Goal: Task Accomplishment & Management: Complete application form

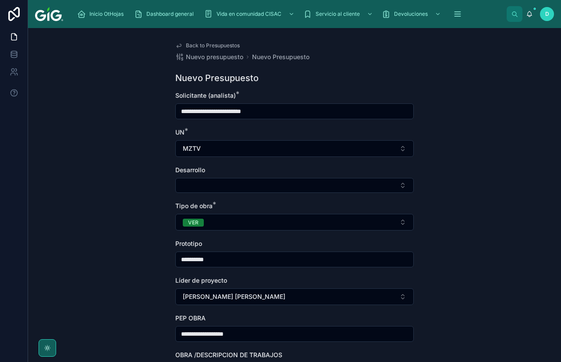
scroll to position [223, 0]
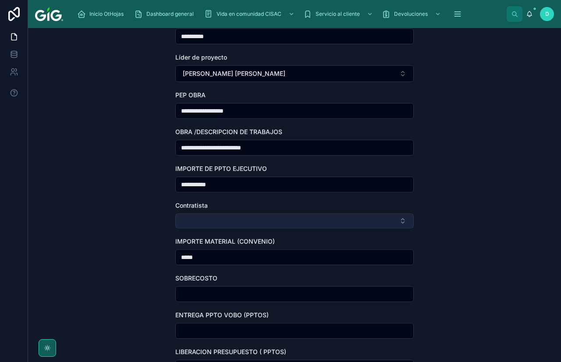
click at [226, 225] on button "Select Button" at bounding box center [294, 220] width 238 height 15
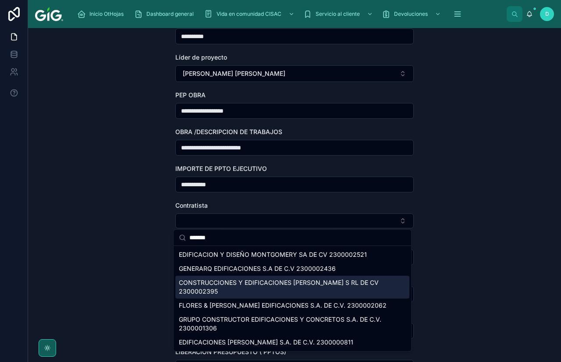
scroll to position [267, 0]
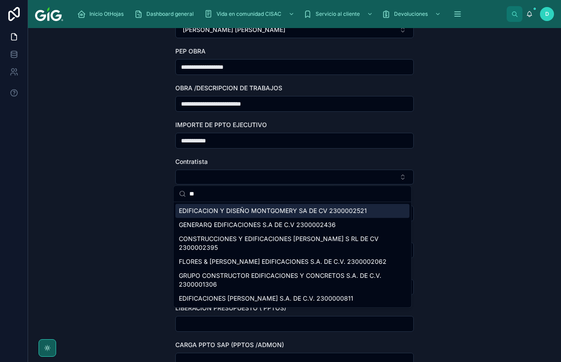
type input "*"
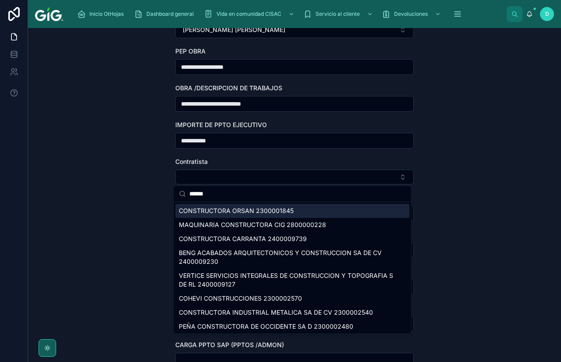
type input "******"
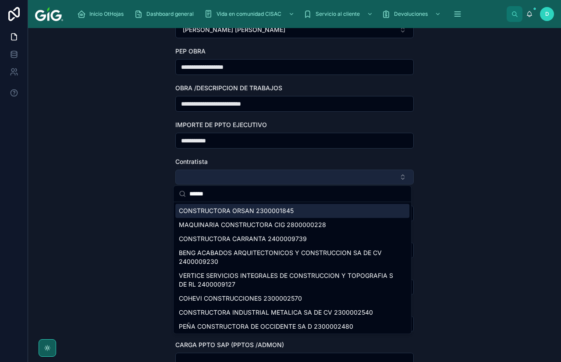
click at [257, 178] on button "Select Button" at bounding box center [294, 176] width 238 height 15
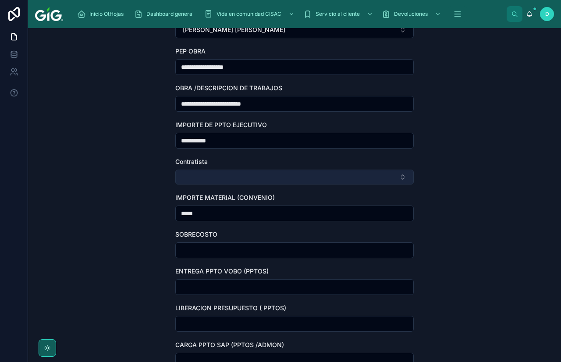
click at [230, 180] on button "Select Button" at bounding box center [294, 176] width 238 height 15
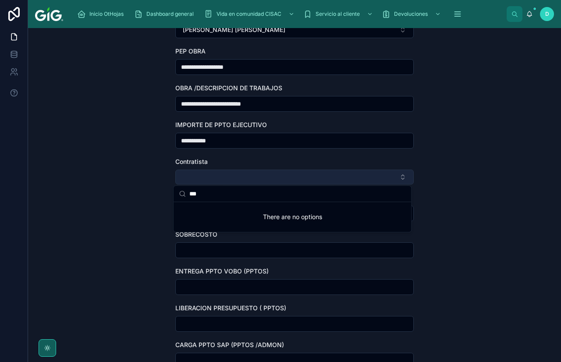
type input "****"
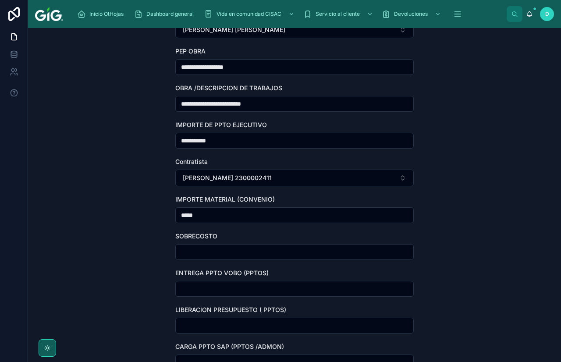
click at [153, 232] on div "**********" at bounding box center [294, 195] width 533 height 334
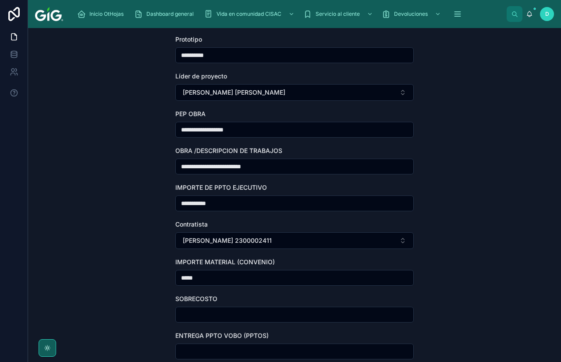
scroll to position [179, 0]
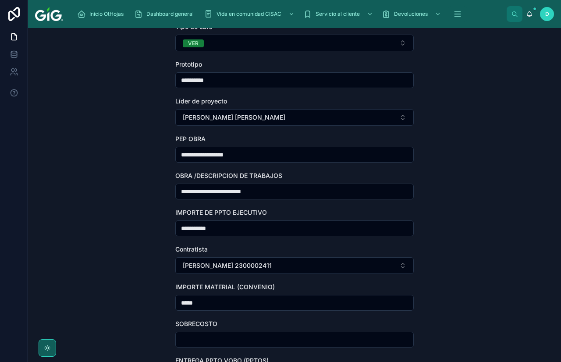
drag, startPoint x: 255, startPoint y: 154, endPoint x: 107, endPoint y: 155, distance: 148.0
click at [107, 155] on div "**********" at bounding box center [294, 195] width 533 height 334
click at [215, 305] on input "*****" at bounding box center [294, 302] width 237 height 12
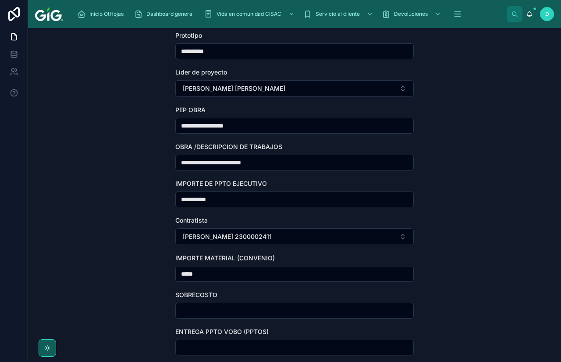
scroll to position [223, 0]
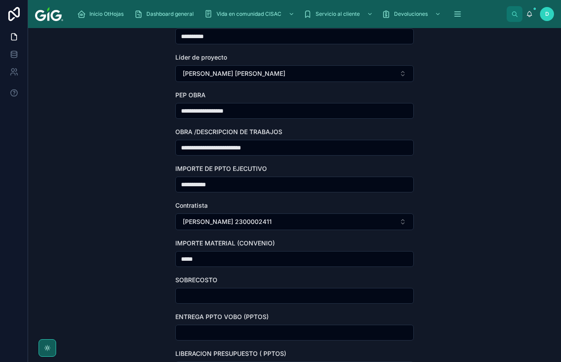
click at [214, 298] on input "text" at bounding box center [294, 295] width 237 height 12
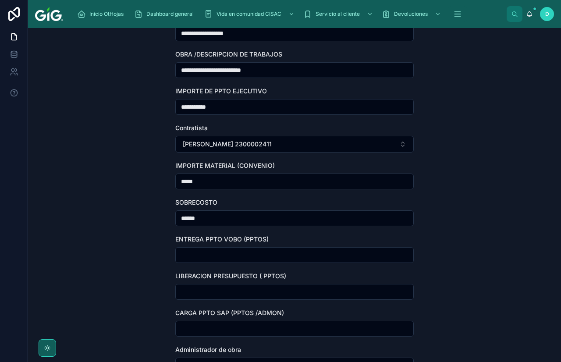
scroll to position [311, 0]
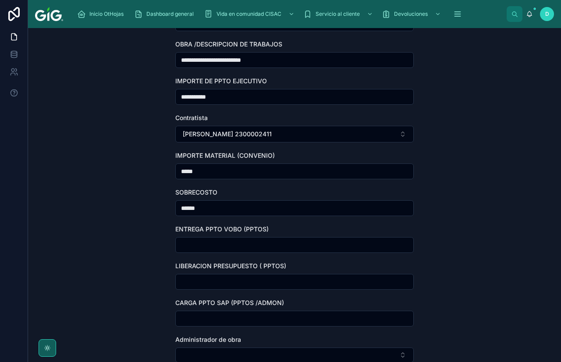
type input "******"
click at [253, 244] on input "text" at bounding box center [294, 245] width 237 height 12
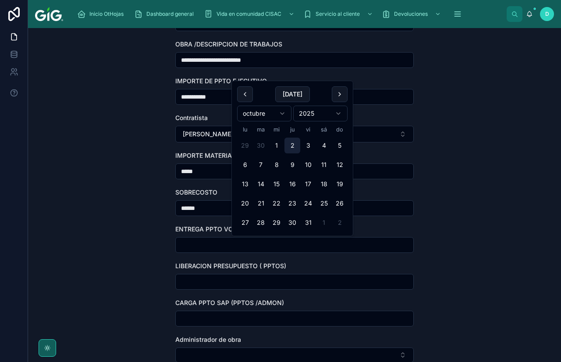
click at [291, 149] on button "2" at bounding box center [292, 146] width 16 height 16
type input "*********"
click at [203, 280] on input "text" at bounding box center [294, 281] width 237 height 12
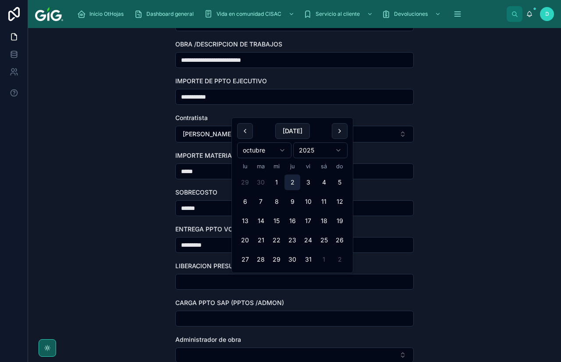
click at [291, 181] on button "2" at bounding box center [292, 182] width 16 height 16
type input "*********"
click at [215, 317] on input "text" at bounding box center [294, 318] width 237 height 12
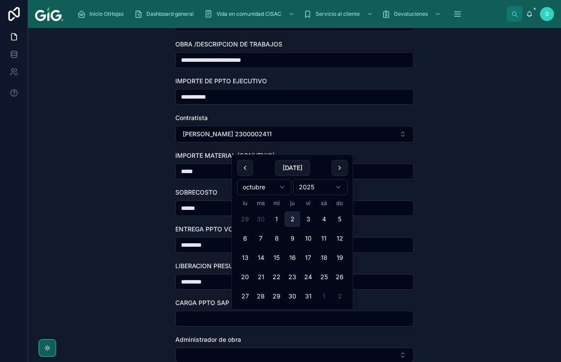
click at [286, 215] on button "2" at bounding box center [292, 219] width 16 height 16
type input "*********"
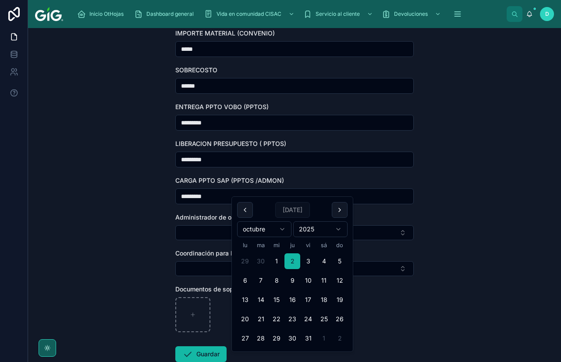
scroll to position [442, 0]
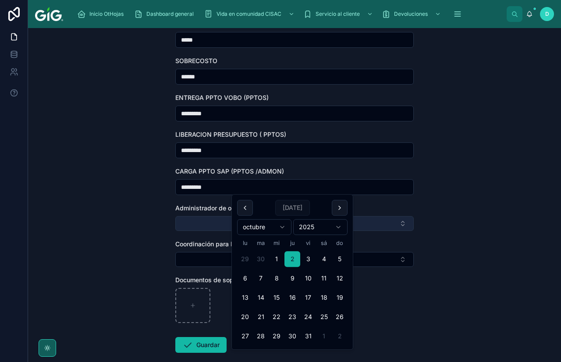
click at [217, 221] on button "Select Button" at bounding box center [294, 223] width 238 height 15
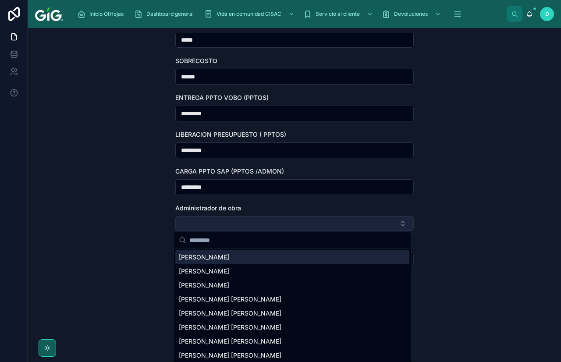
click at [217, 220] on button "Select Button" at bounding box center [294, 223] width 238 height 15
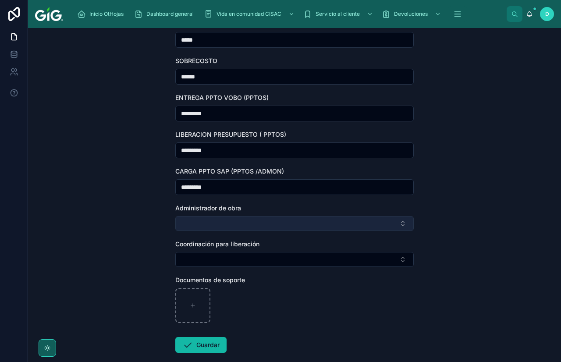
click at [218, 221] on button "Select Button" at bounding box center [294, 223] width 238 height 15
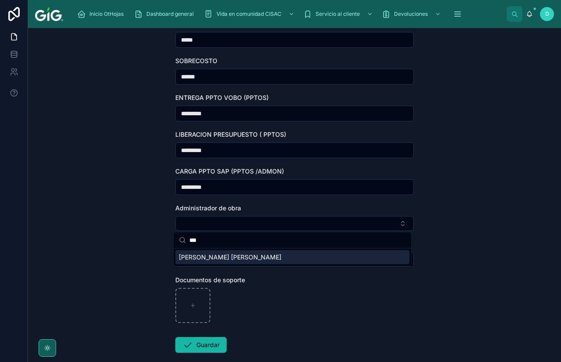
type input "***"
click at [221, 259] on span "[PERSON_NAME] [PERSON_NAME]" at bounding box center [230, 257] width 102 height 9
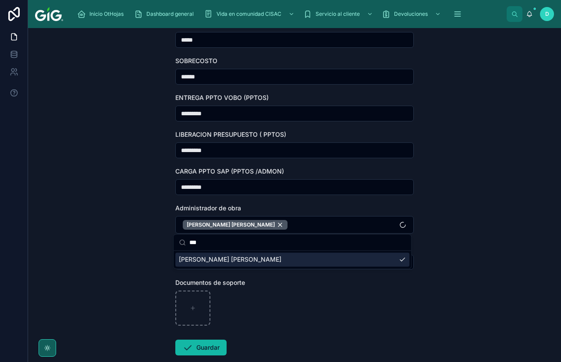
click at [294, 299] on div at bounding box center [294, 307] width 238 height 35
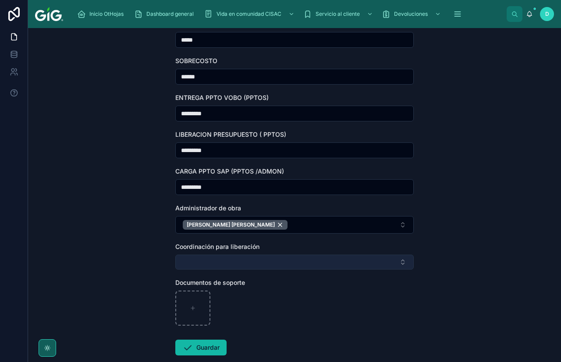
click at [217, 259] on button "Select Button" at bounding box center [294, 261] width 238 height 15
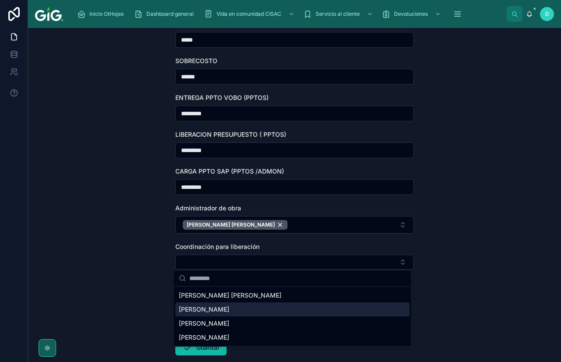
click at [229, 309] on span "[PERSON_NAME]" at bounding box center [204, 309] width 50 height 9
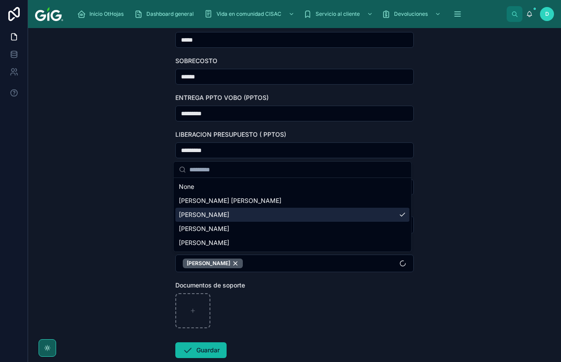
click at [78, 252] on div "**********" at bounding box center [294, 195] width 533 height 334
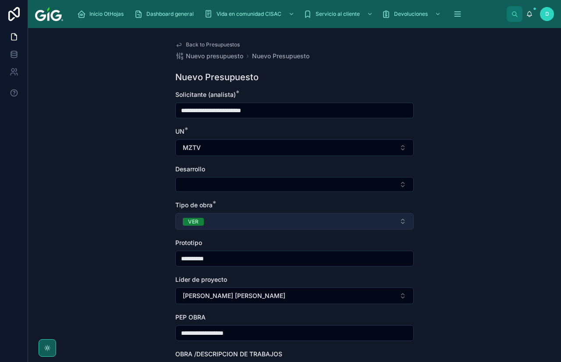
scroll to position [0, 0]
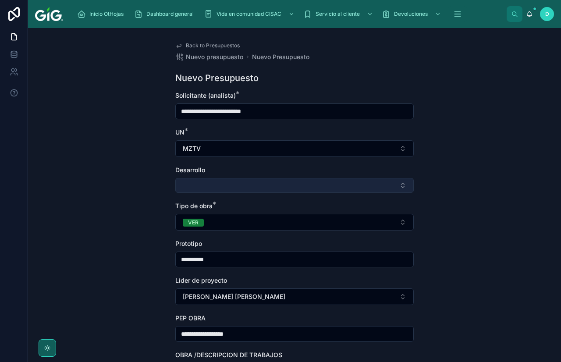
click at [217, 189] on button "Select Button" at bounding box center [294, 185] width 238 height 15
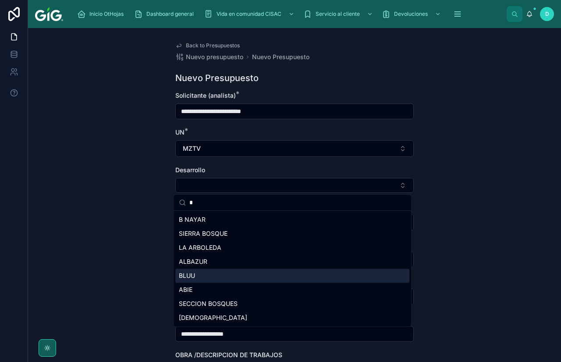
type input "*"
click at [202, 277] on div "BLUU" at bounding box center [292, 275] width 234 height 14
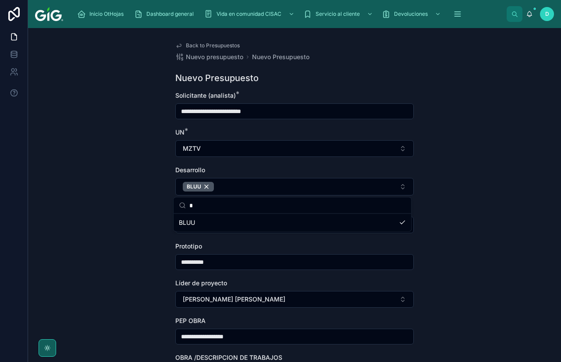
click at [106, 219] on div "**********" at bounding box center [294, 195] width 533 height 334
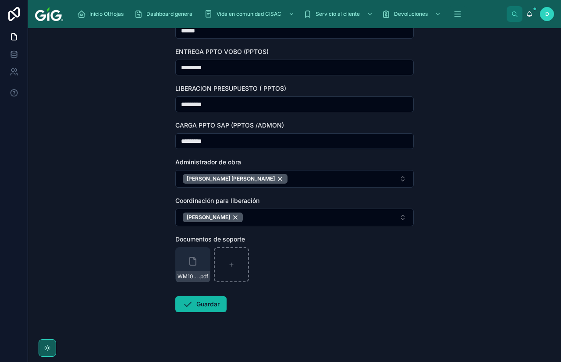
scroll to position [495, 0]
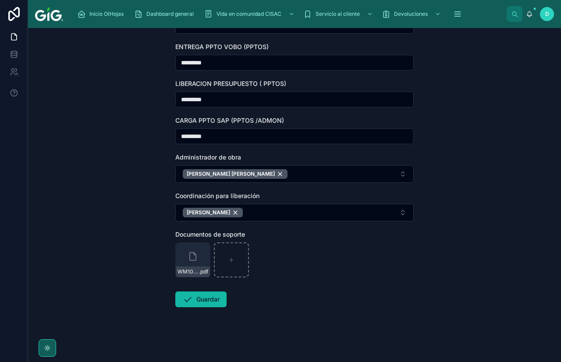
drag, startPoint x: 75, startPoint y: 228, endPoint x: 75, endPoint y: 245, distance: 16.6
click at [75, 228] on div "**********" at bounding box center [294, 195] width 533 height 334
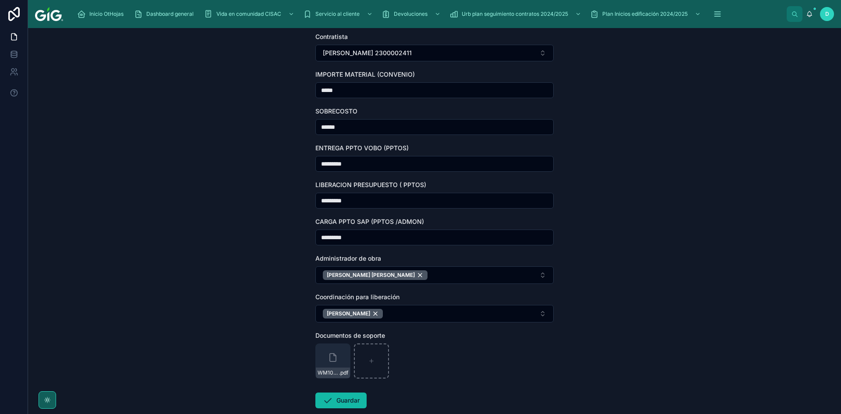
scroll to position [438, 0]
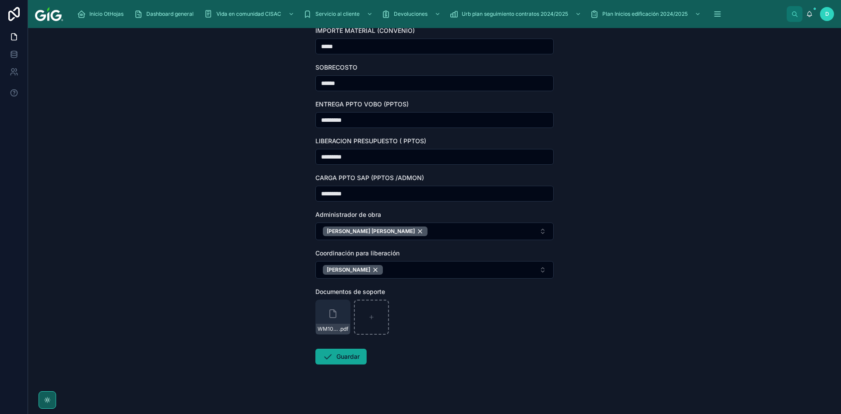
click at [341, 356] on button "Guardar" at bounding box center [340, 357] width 51 height 16
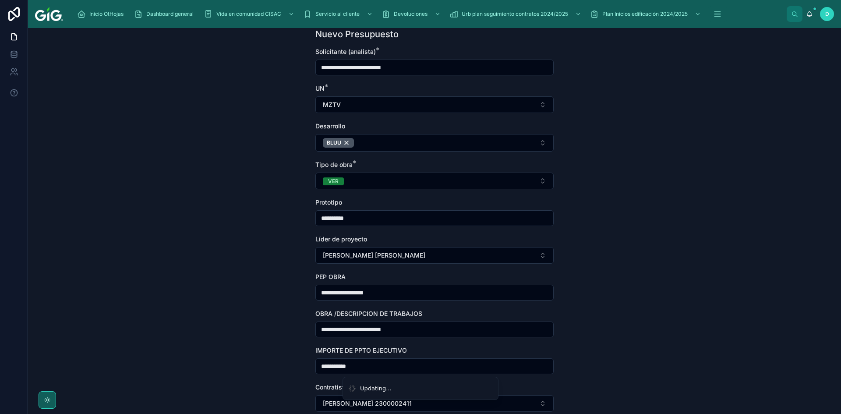
scroll to position [16, 0]
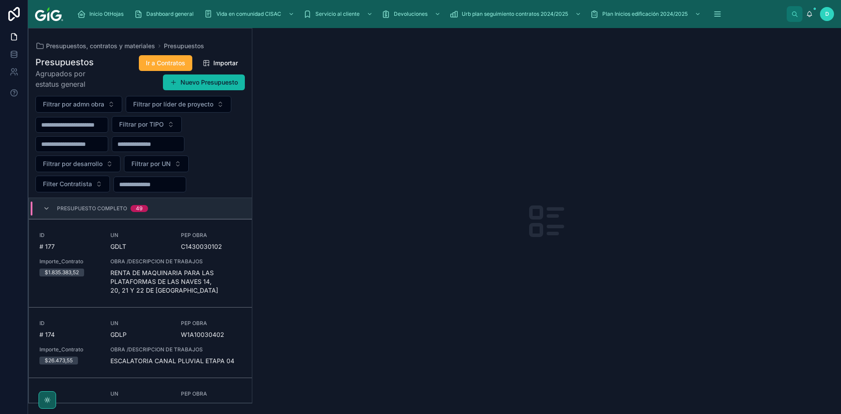
click at [42, 208] on div "Presupuesto Completo 49" at bounding box center [95, 208] width 126 height 14
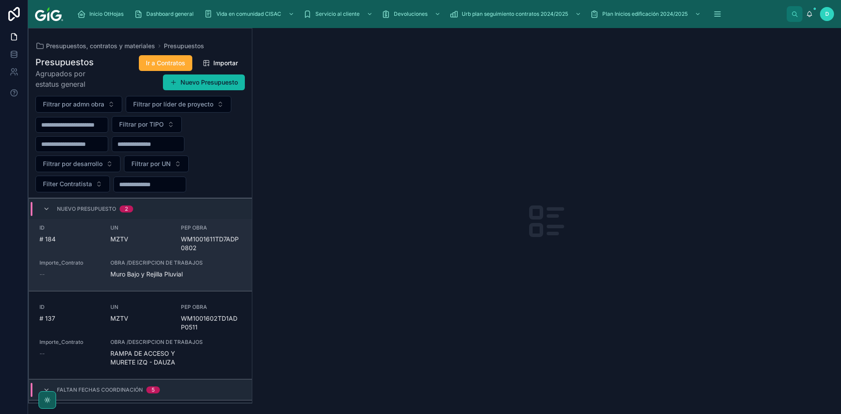
scroll to position [44, 0]
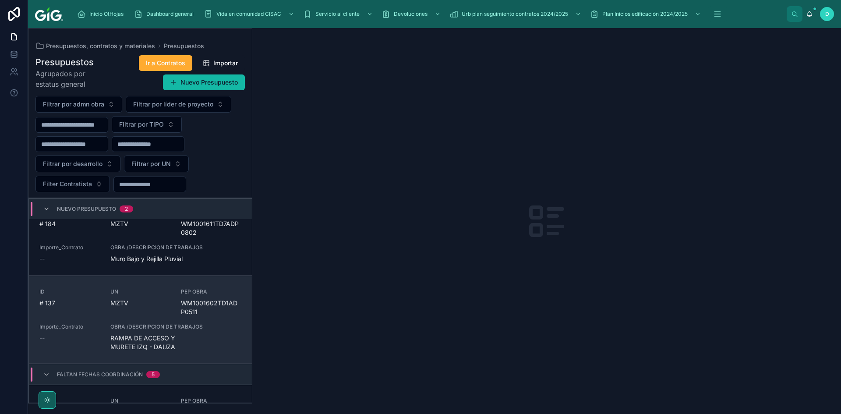
click at [186, 330] on div "OBRA /DESCRIPCION DE TRABAJOS RAMPA DE ACCESO Y MURETE IZQ - DAUZA" at bounding box center [175, 337] width 131 height 28
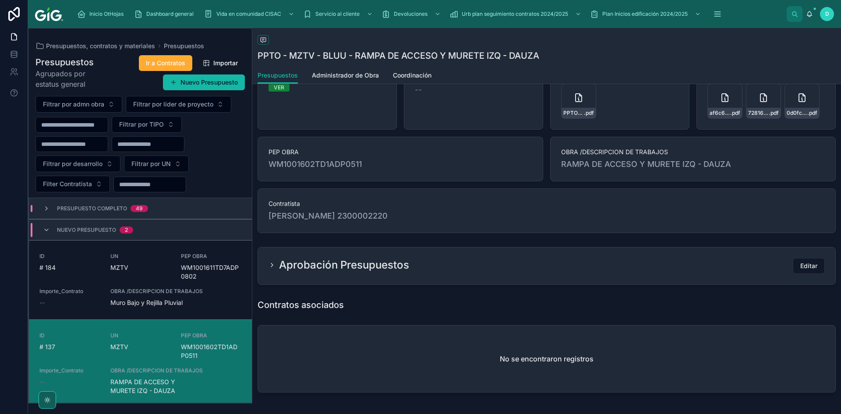
scroll to position [78, 0]
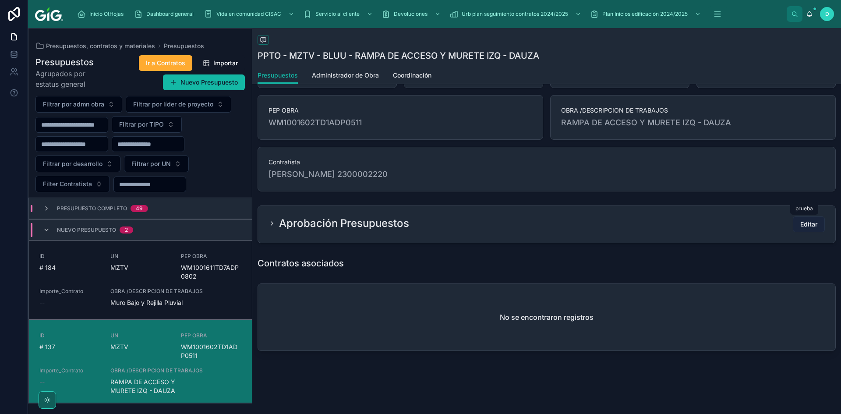
click at [560, 222] on span "Editar" at bounding box center [808, 224] width 17 height 9
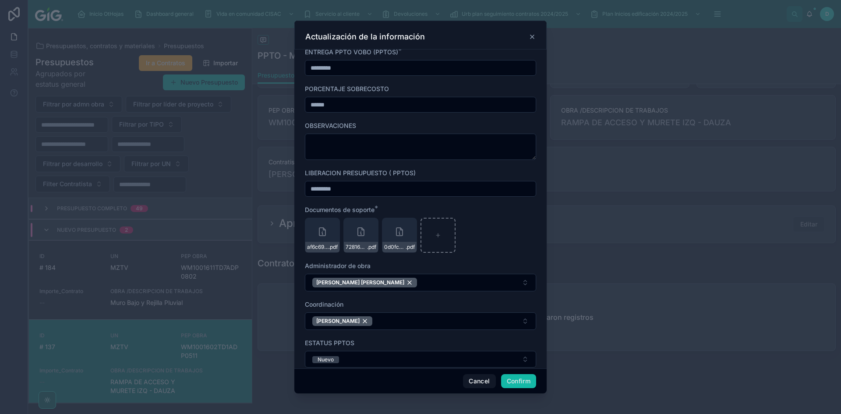
scroll to position [392, 0]
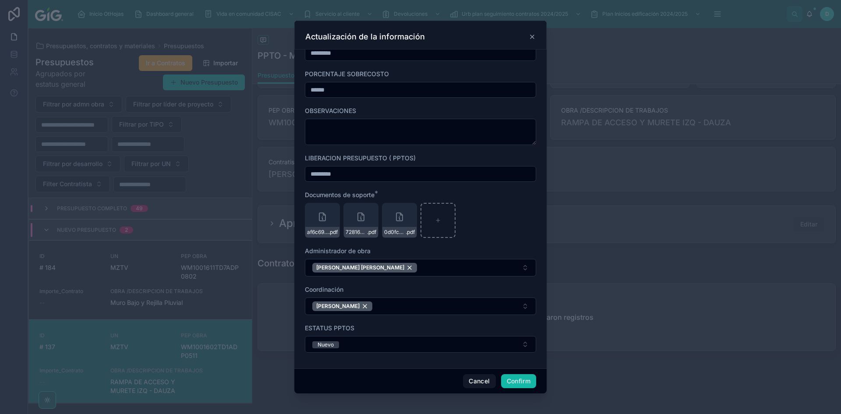
click at [531, 37] on icon at bounding box center [532, 36] width 7 height 7
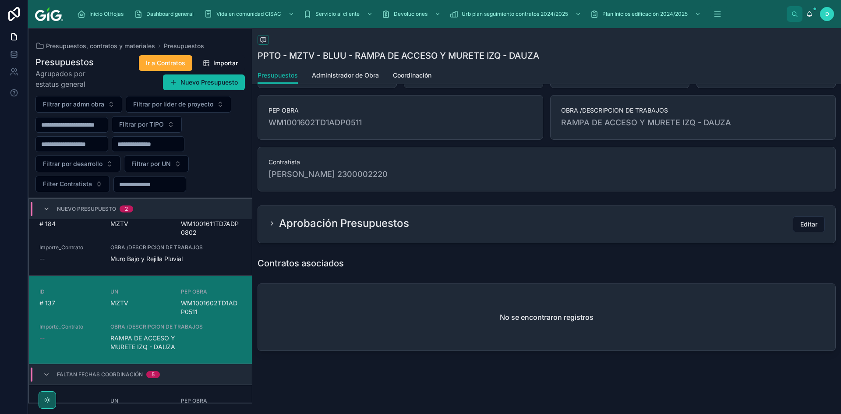
scroll to position [88, 0]
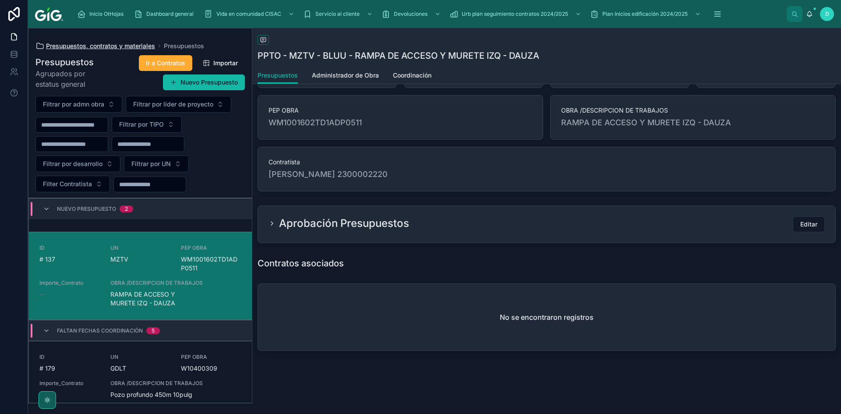
click at [138, 46] on span "Presupuestos, contratos y materiales" at bounding box center [100, 46] width 109 height 9
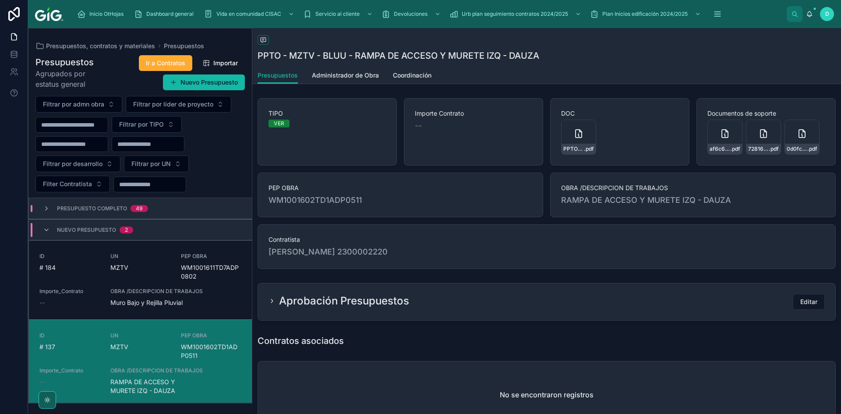
scroll to position [44, 0]
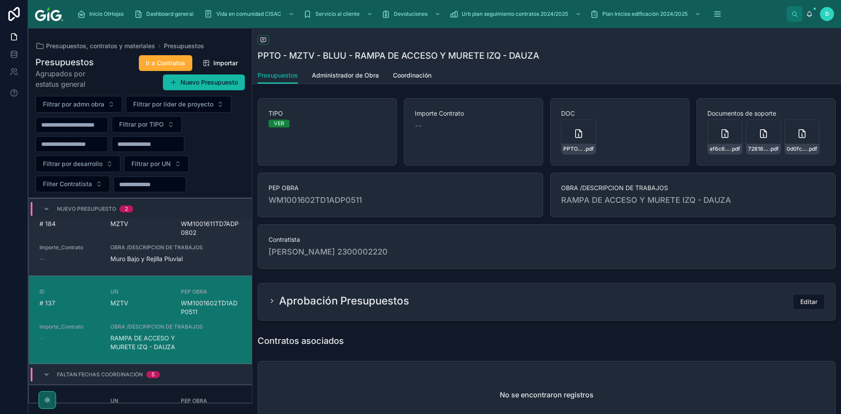
click at [166, 250] on span "OBRA /DESCRIPCION DE TRABAJOS" at bounding box center [175, 247] width 131 height 7
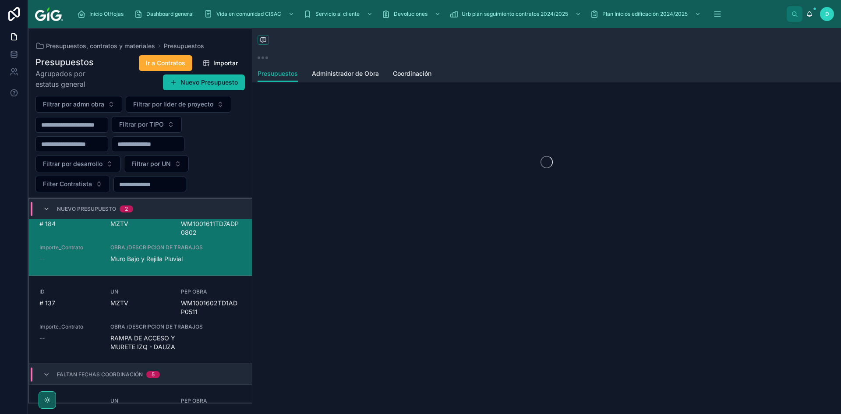
scroll to position [1, 0]
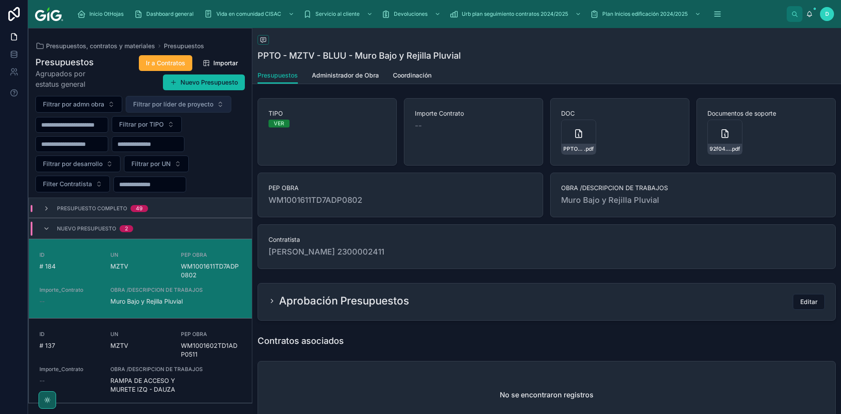
scroll to position [1, 0]
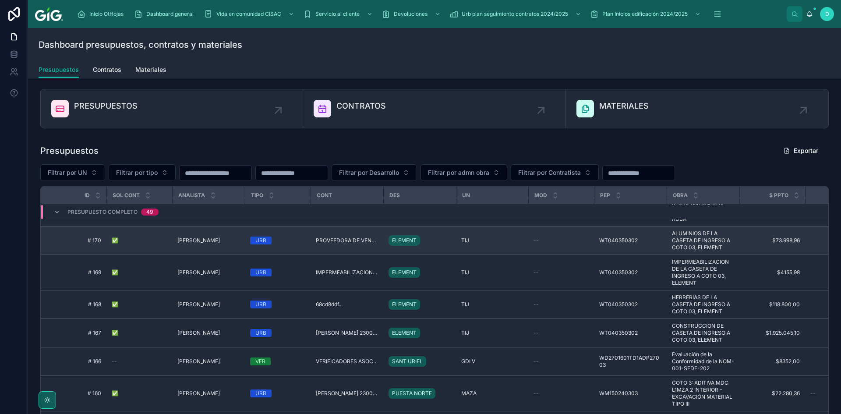
scroll to position [175, 0]
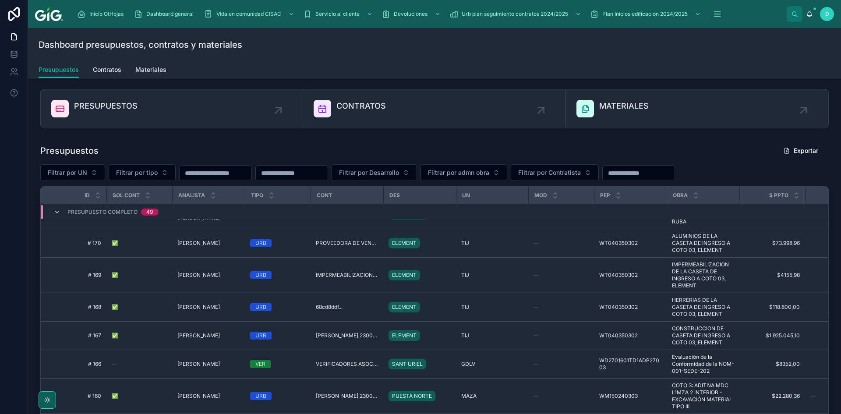
click at [56, 215] on icon at bounding box center [56, 211] width 7 height 7
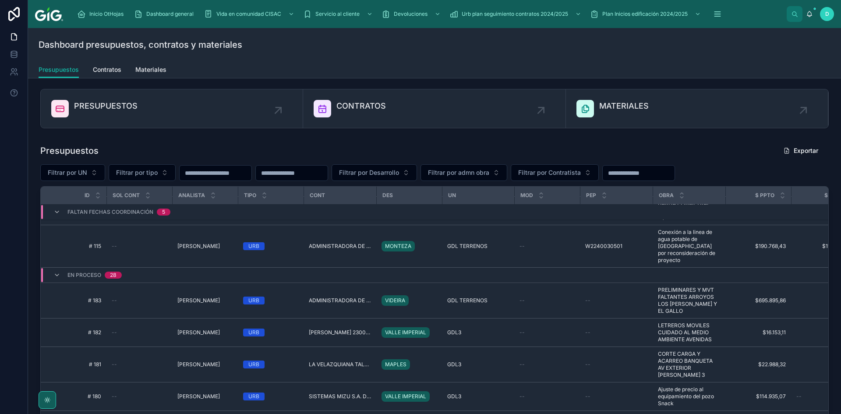
scroll to position [140, 0]
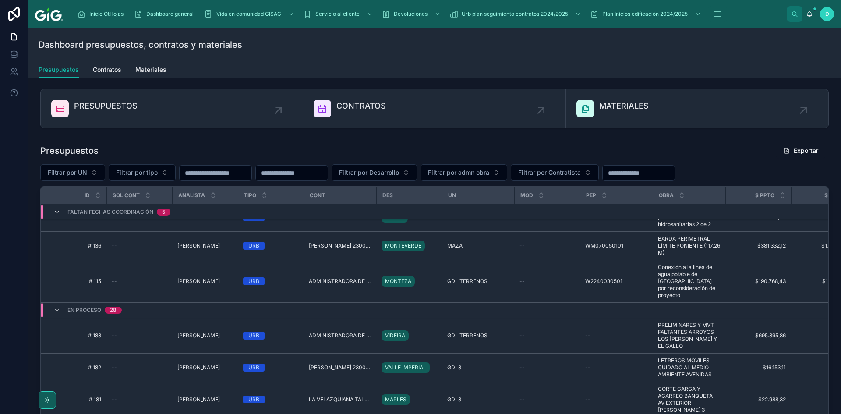
click at [56, 213] on icon at bounding box center [56, 211] width 7 height 7
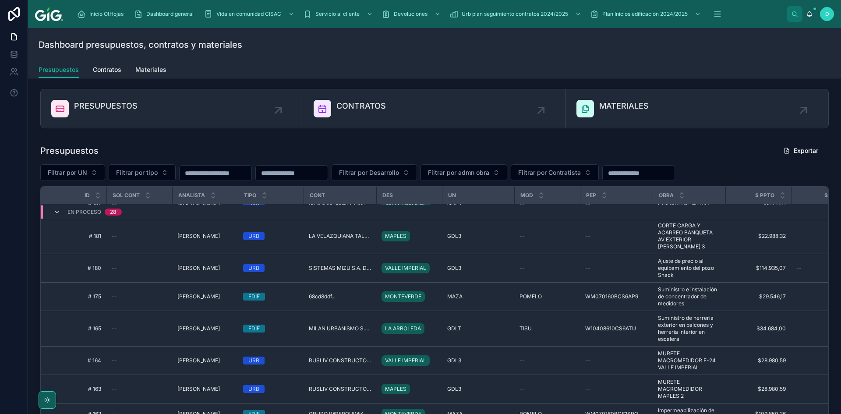
click at [56, 210] on icon at bounding box center [56, 211] width 7 height 7
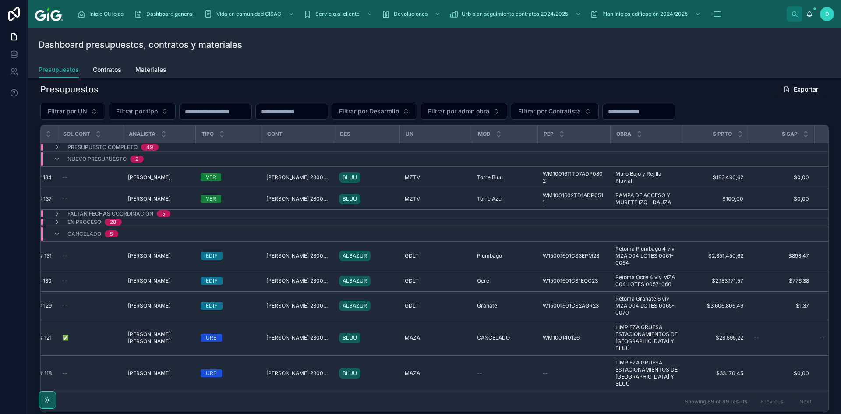
scroll to position [0, 0]
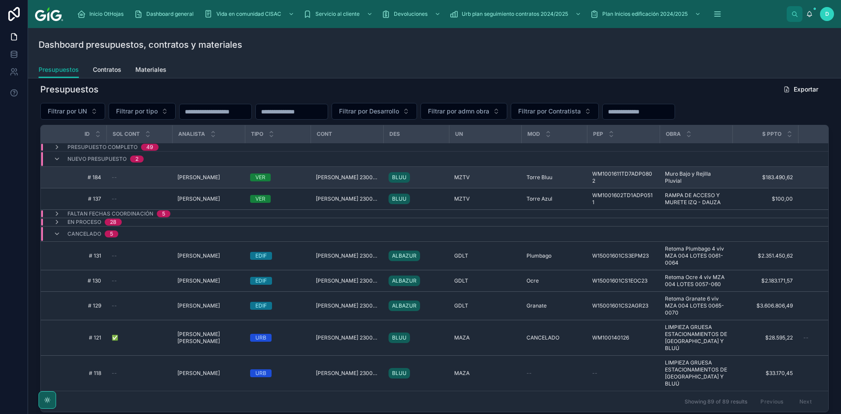
click at [45, 178] on td "# 184 # 184" at bounding box center [74, 177] width 66 height 21
click at [325, 175] on span "[PERSON_NAME] 2300002411" at bounding box center [347, 177] width 62 height 7
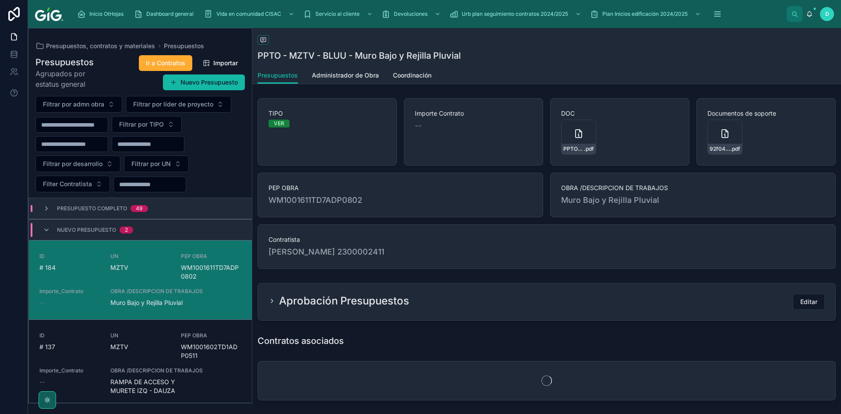
scroll to position [42, 0]
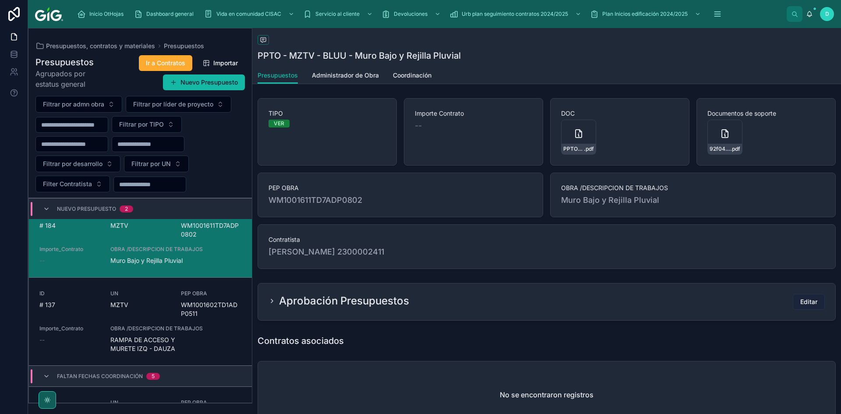
click at [800, 300] on span "Editar" at bounding box center [808, 301] width 17 height 9
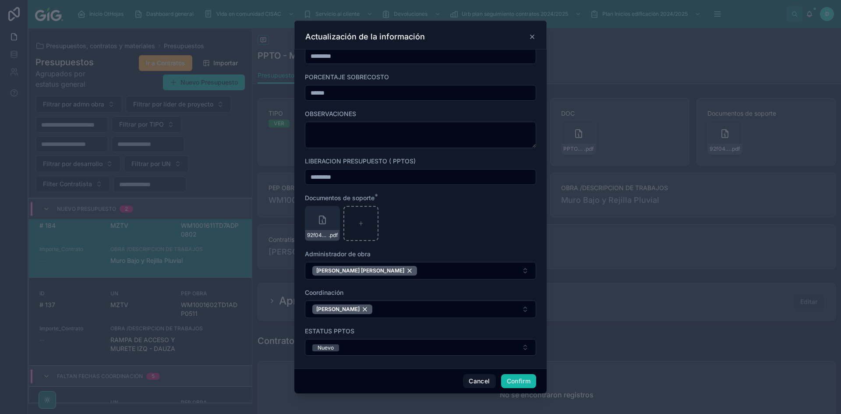
scroll to position [392, 0]
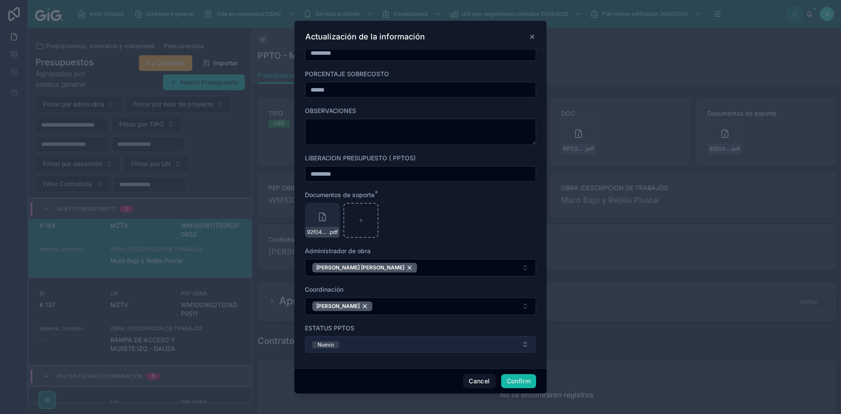
click at [408, 343] on button "Nuevo" at bounding box center [420, 344] width 231 height 17
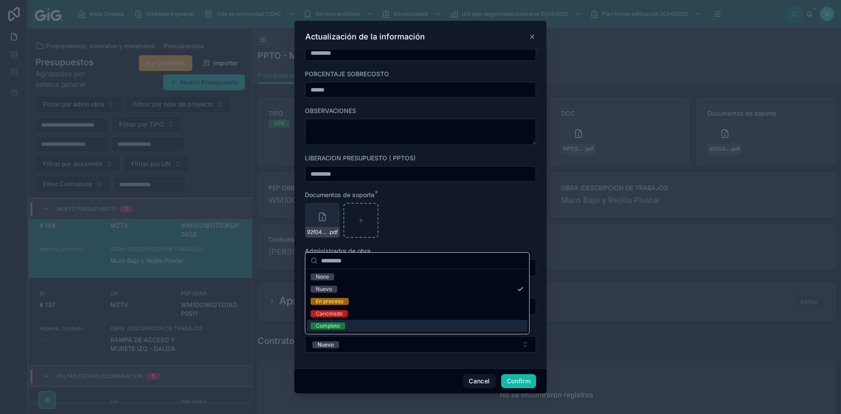
click at [330, 325] on div "Completo" at bounding box center [328, 325] width 24 height 7
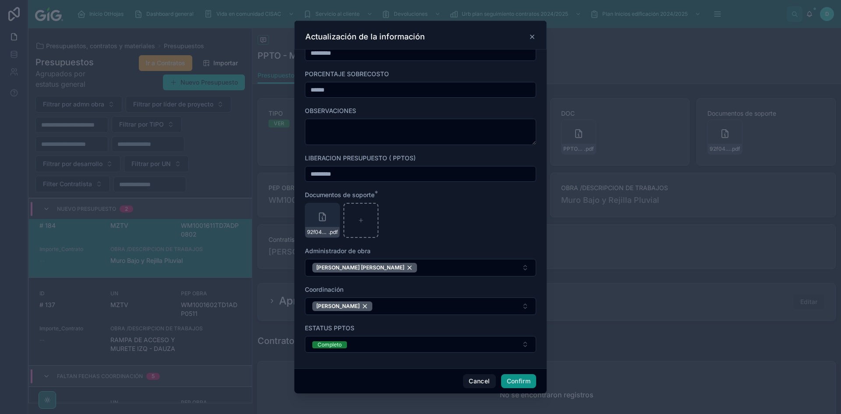
click at [515, 383] on button "Confirm" at bounding box center [518, 381] width 35 height 14
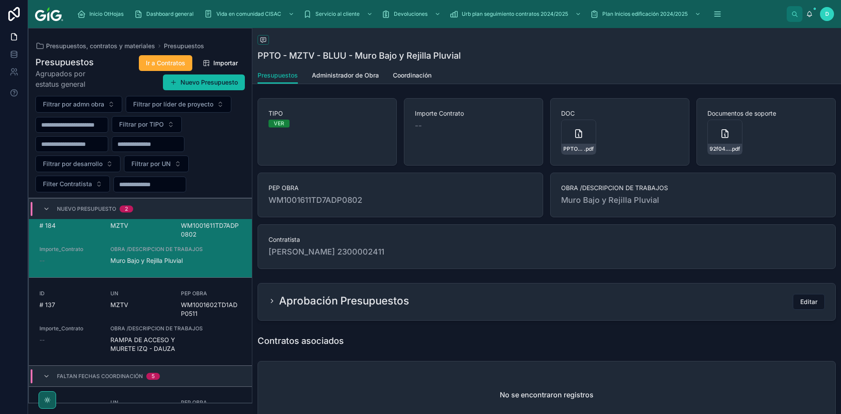
scroll to position [42, 0]
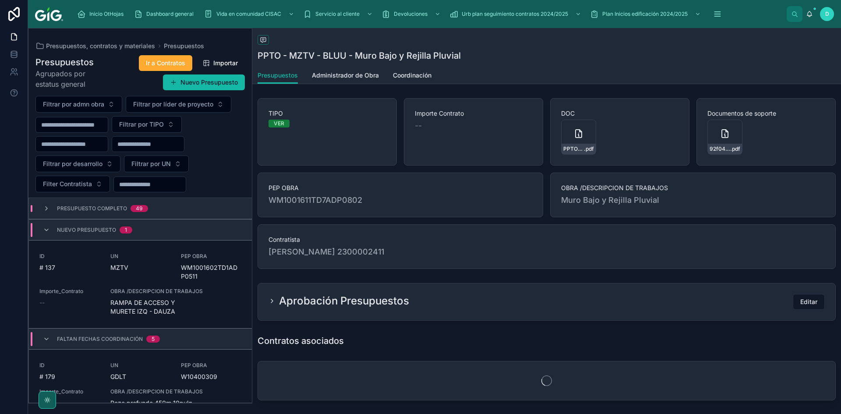
scroll to position [568, 0]
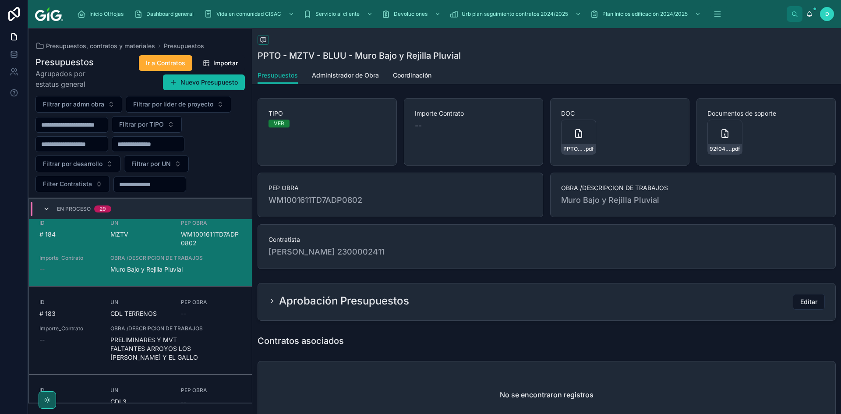
click at [44, 208] on icon at bounding box center [46, 208] width 7 height 7
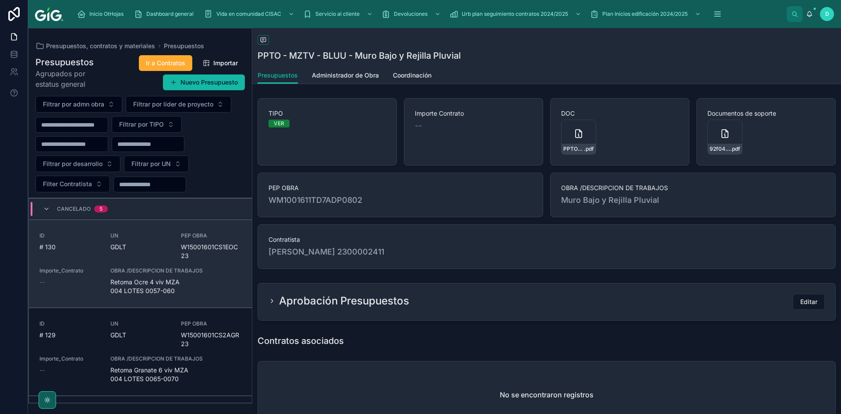
scroll to position [533, 0]
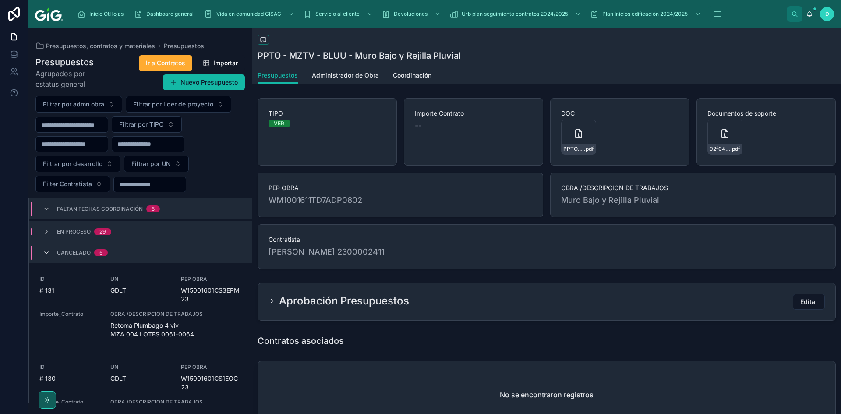
click at [47, 249] on icon at bounding box center [46, 252] width 7 height 7
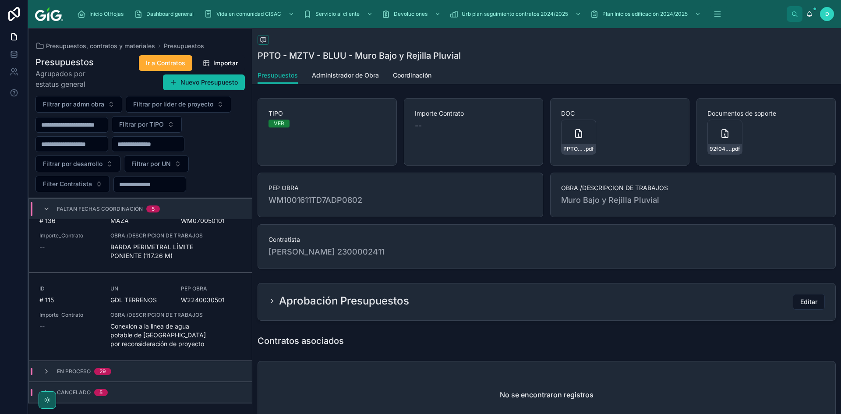
scroll to position [385, 0]
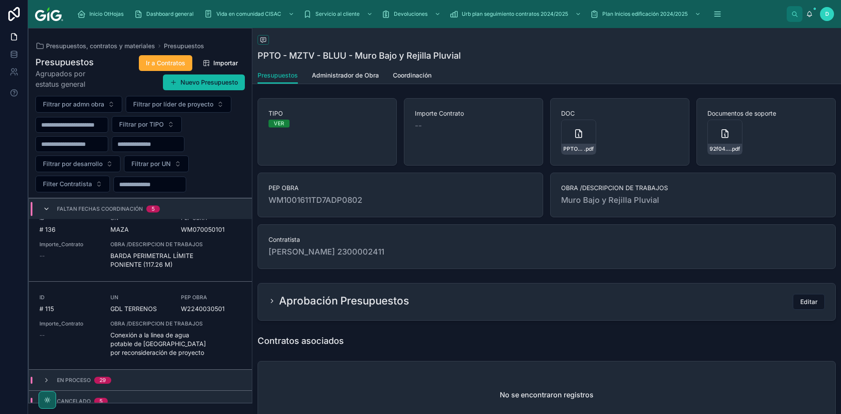
click at [46, 208] on icon at bounding box center [46, 208] width 7 height 7
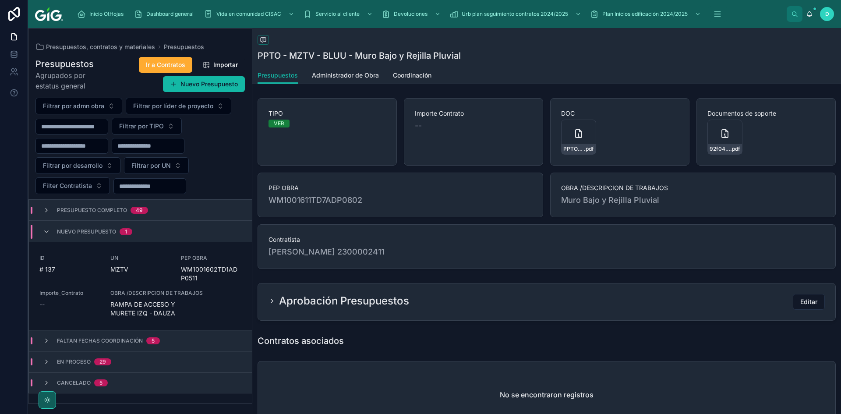
scroll to position [0, 0]
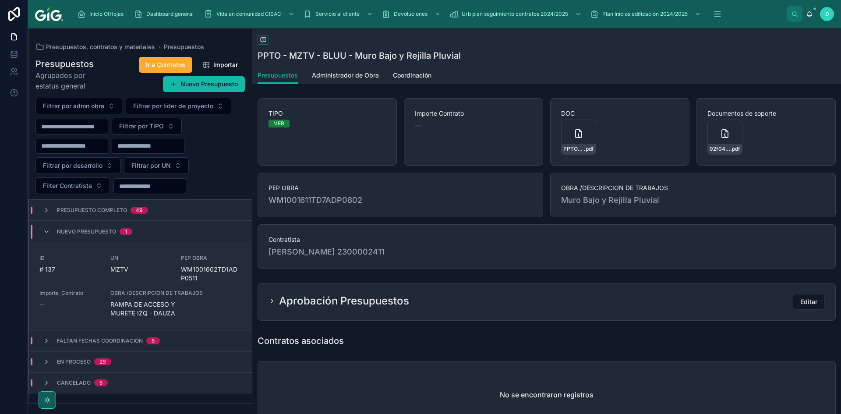
click at [141, 287] on div "ID # 137 UN MZTV PEP OBRA WM1001602TD1ADP0511 Importe_Contrato -- OBRA /DESCRIP…" at bounding box center [140, 285] width 202 height 63
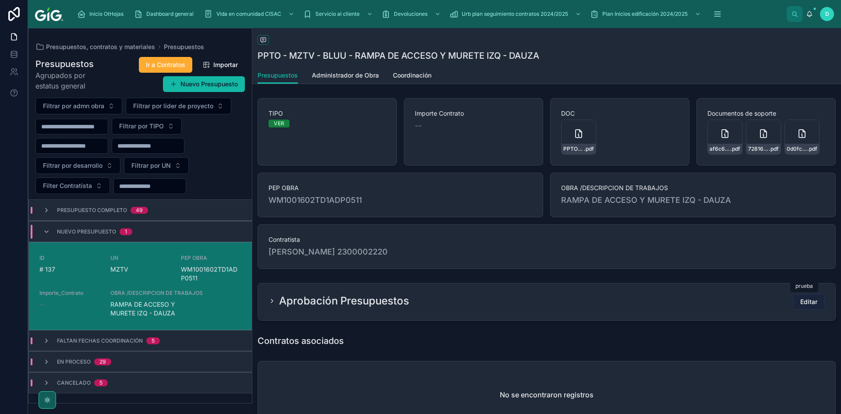
click at [808, 300] on span "Editar" at bounding box center [808, 301] width 17 height 9
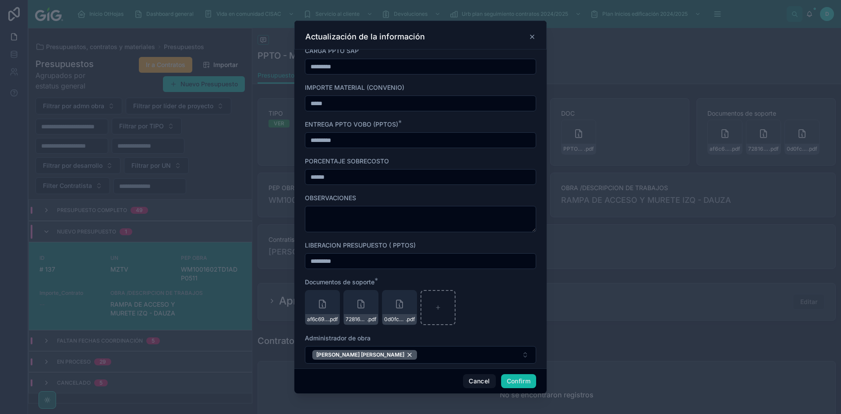
scroll to position [392, 0]
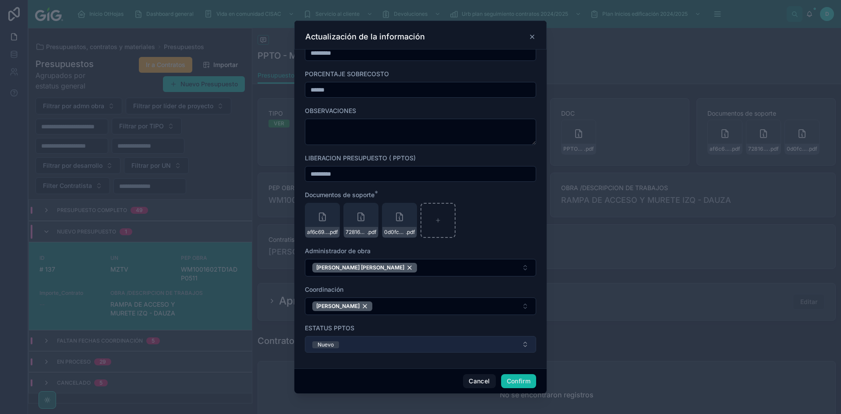
click at [391, 343] on button "Nuevo" at bounding box center [420, 344] width 231 height 17
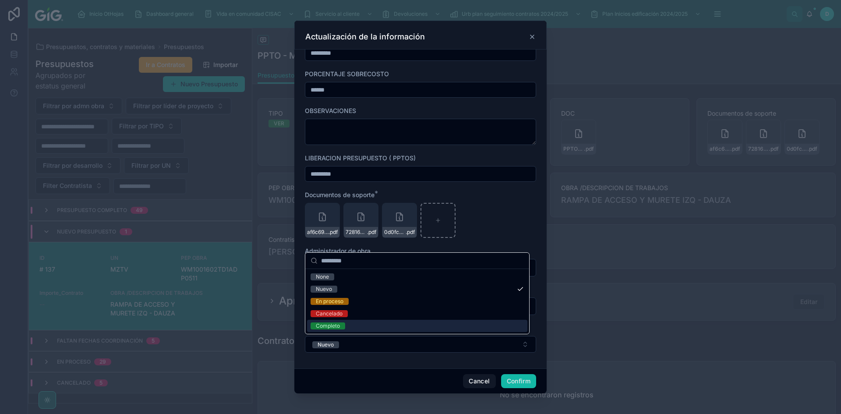
click at [342, 325] on span "Completo" at bounding box center [328, 325] width 35 height 7
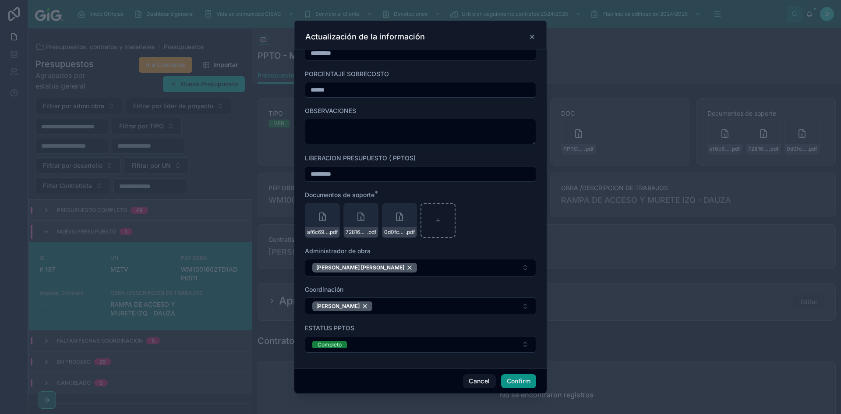
click at [510, 385] on button "Confirm" at bounding box center [518, 381] width 35 height 14
